Goal: Task Accomplishment & Management: Use online tool/utility

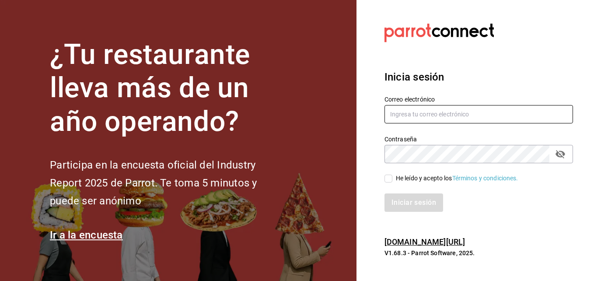
type input "[EMAIL_ADDRESS][DOMAIN_NAME]"
click at [388, 180] on input "He leído y acepto los Términos y condiciones." at bounding box center [388, 178] width 8 height 8
checkbox input "true"
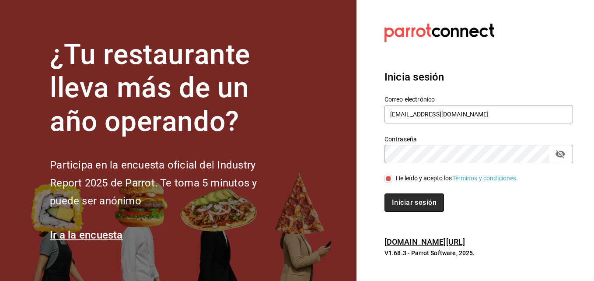
click at [406, 199] on button "Iniciar sesión" at bounding box center [413, 202] width 59 height 18
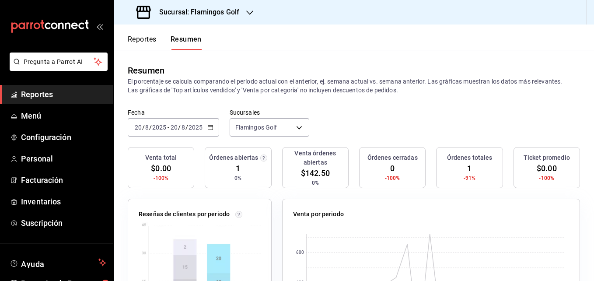
click at [250, 12] on icon "button" at bounding box center [249, 12] width 7 height 7
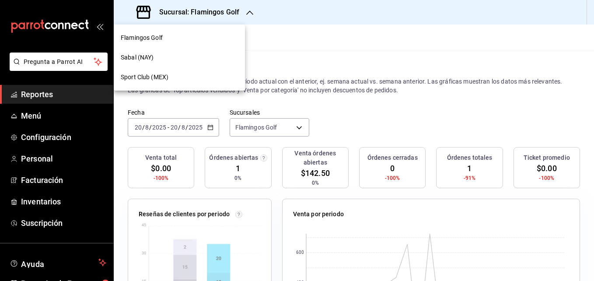
click at [148, 56] on span "Sabal (NAY)" at bounding box center [137, 57] width 33 height 9
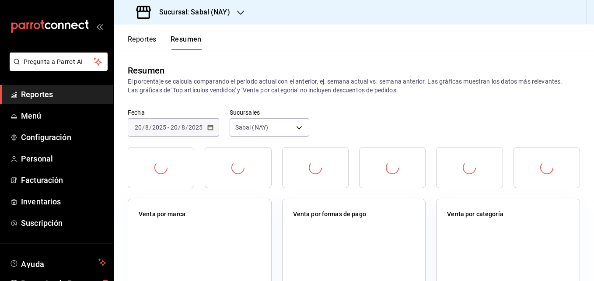
click at [137, 37] on button "Reportes" at bounding box center [142, 42] width 29 height 15
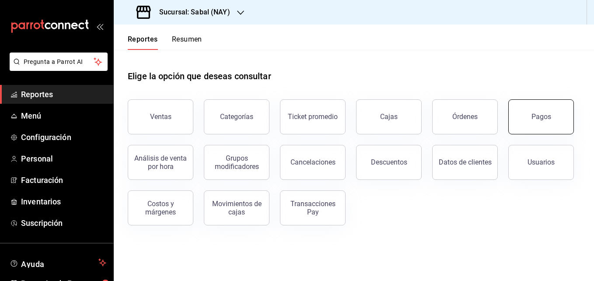
click at [533, 119] on div "Pagos" at bounding box center [541, 116] width 20 height 8
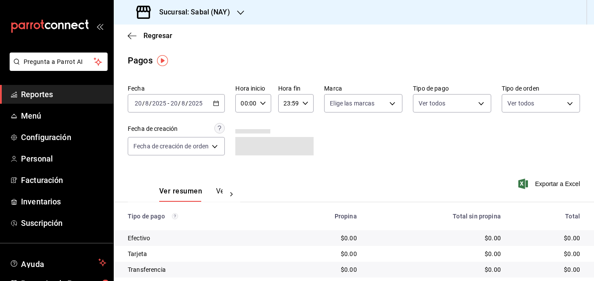
click at [216, 105] on icon "button" at bounding box center [216, 103] width 6 height 6
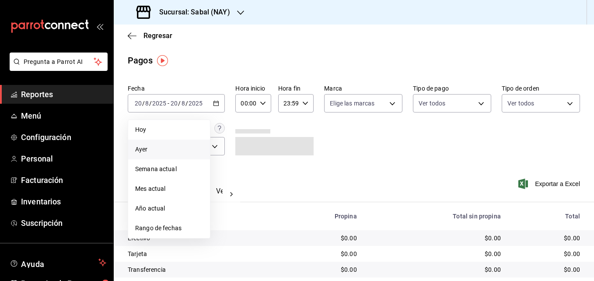
click at [148, 149] on span "Ayer" at bounding box center [169, 149] width 68 height 9
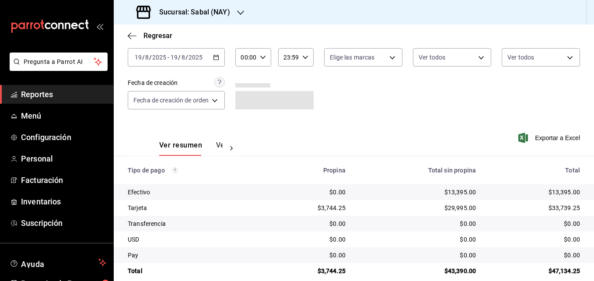
scroll to position [47, 0]
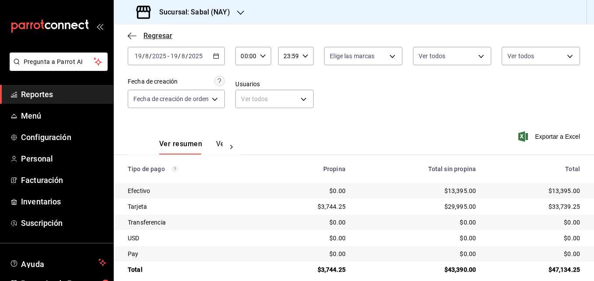
click at [129, 36] on icon "button" at bounding box center [132, 36] width 9 height 8
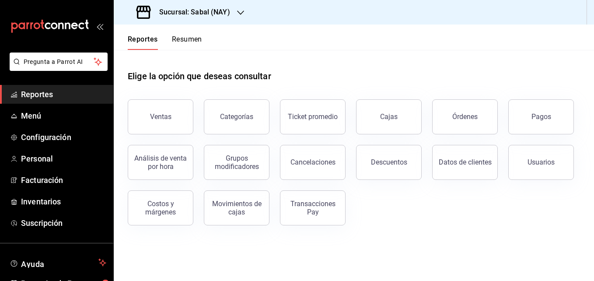
click at [240, 12] on icon "button" at bounding box center [240, 12] width 7 height 7
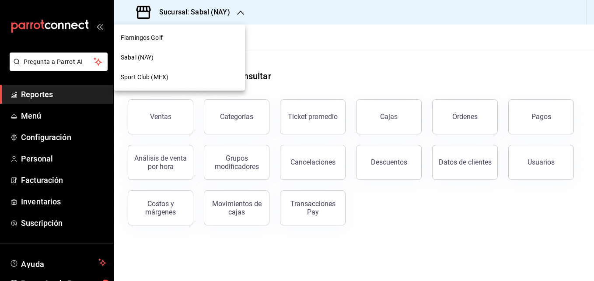
click at [144, 41] on span "Flamingos Golf" at bounding box center [142, 37] width 42 height 9
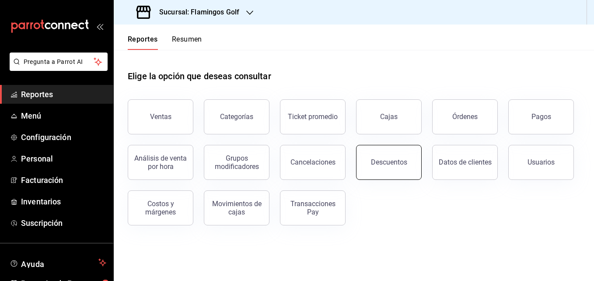
click at [383, 171] on button "Descuentos" at bounding box center [389, 162] width 66 height 35
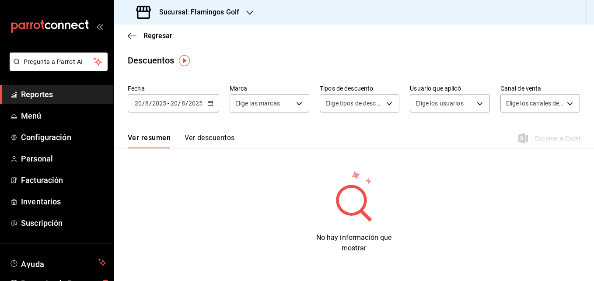
click at [209, 104] on icon "button" at bounding box center [210, 103] width 6 height 6
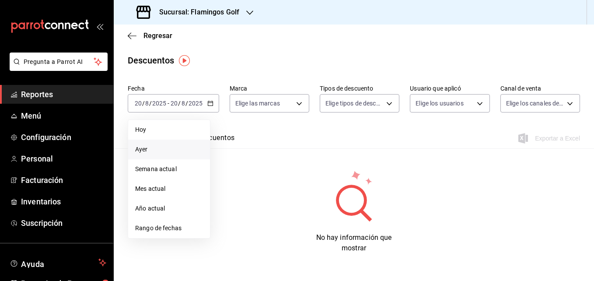
click at [150, 148] on span "Ayer" at bounding box center [169, 149] width 68 height 9
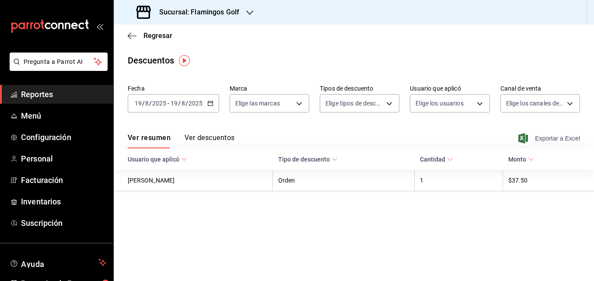
click at [555, 138] on span "Exportar a Excel" at bounding box center [550, 138] width 60 height 10
